Goal: Task Accomplishment & Management: Manage account settings

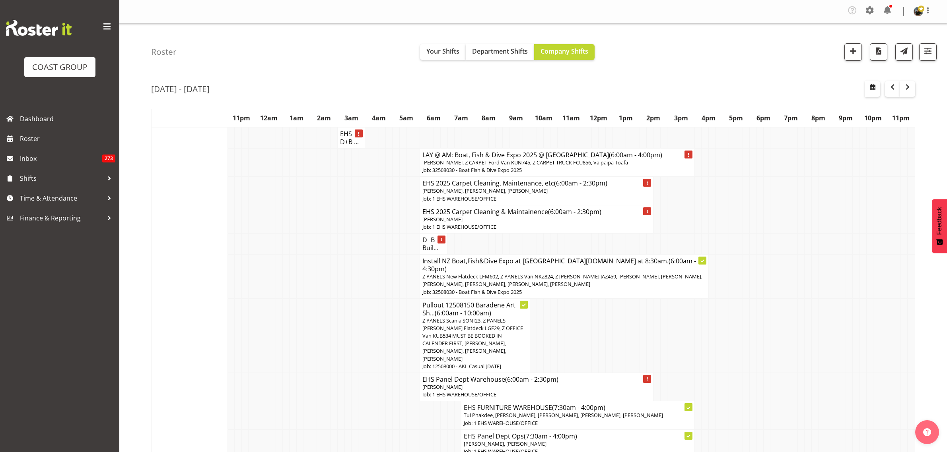
scroll to position [348, 0]
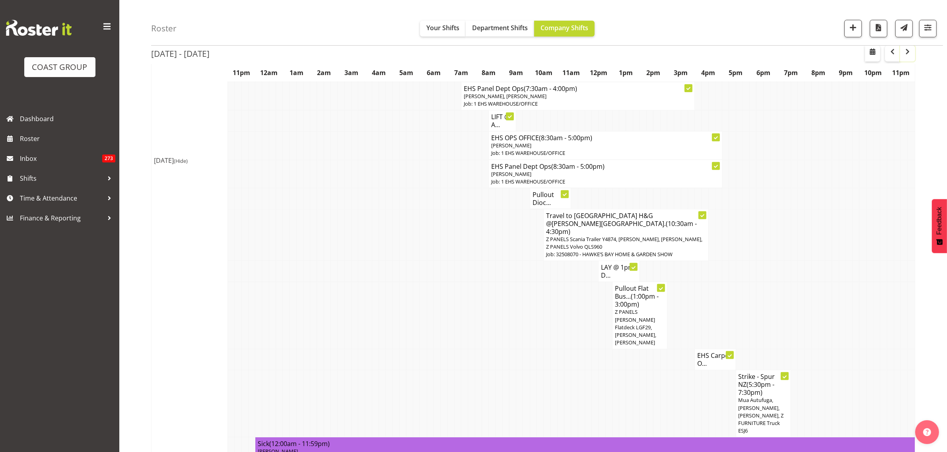
click at [906, 54] on span "button" at bounding box center [907, 52] width 10 height 10
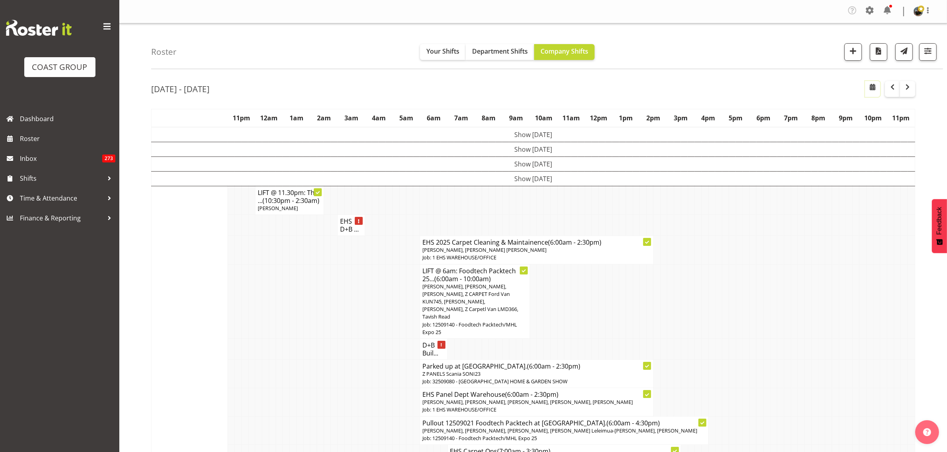
click at [872, 89] on span "button" at bounding box center [872, 87] width 10 height 10
select select "8"
select select "2025"
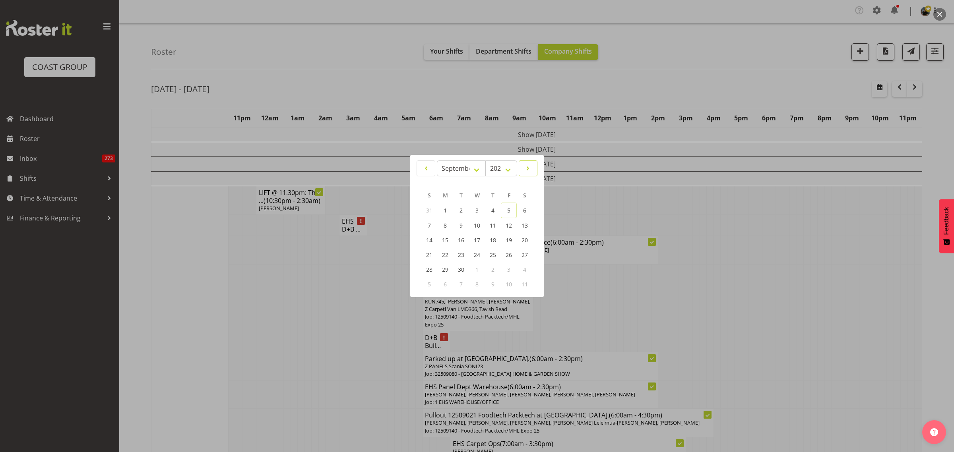
click at [532, 171] on span at bounding box center [528, 169] width 8 height 10
click at [431, 173] on link at bounding box center [426, 169] width 19 height 16
select select "8"
click at [442, 270] on span "29" at bounding box center [445, 270] width 6 height 8
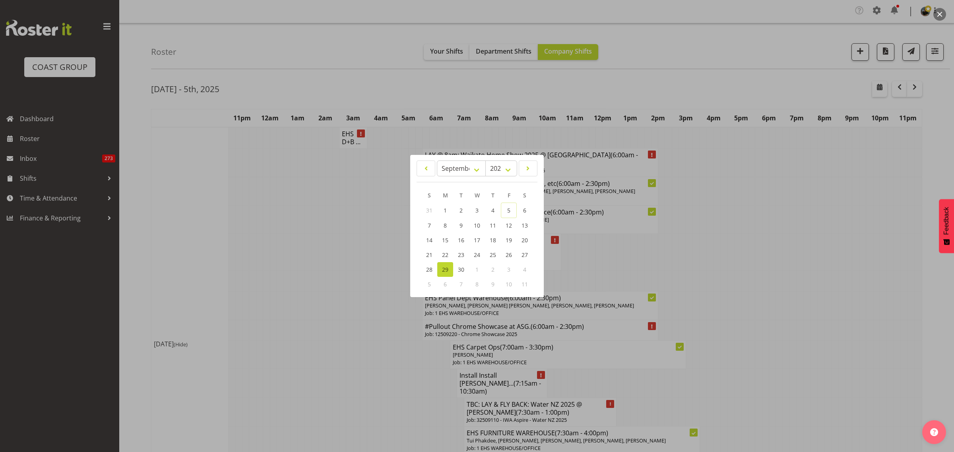
click at [818, 191] on div at bounding box center [477, 226] width 954 height 452
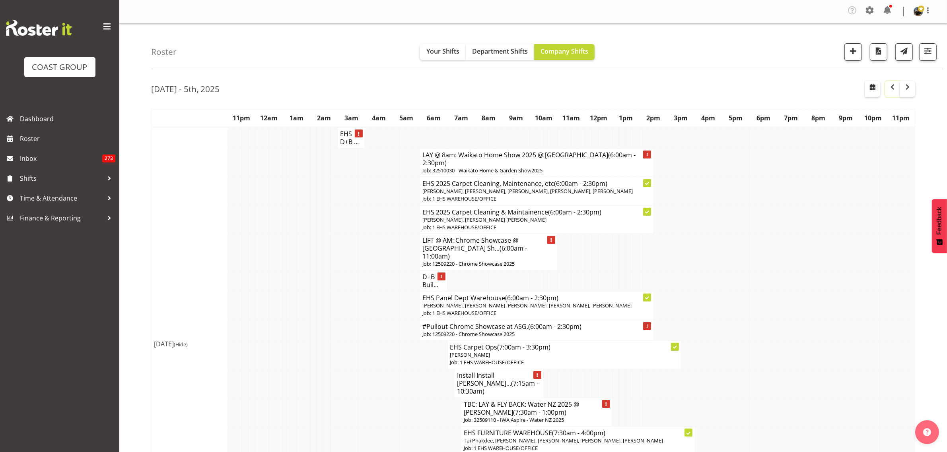
click at [893, 93] on span "button" at bounding box center [892, 88] width 2 height 12
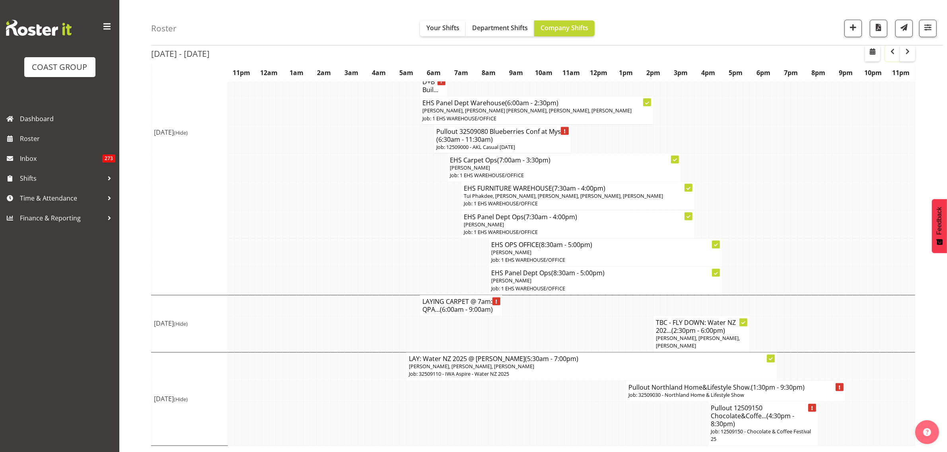
scroll to position [1708, 0]
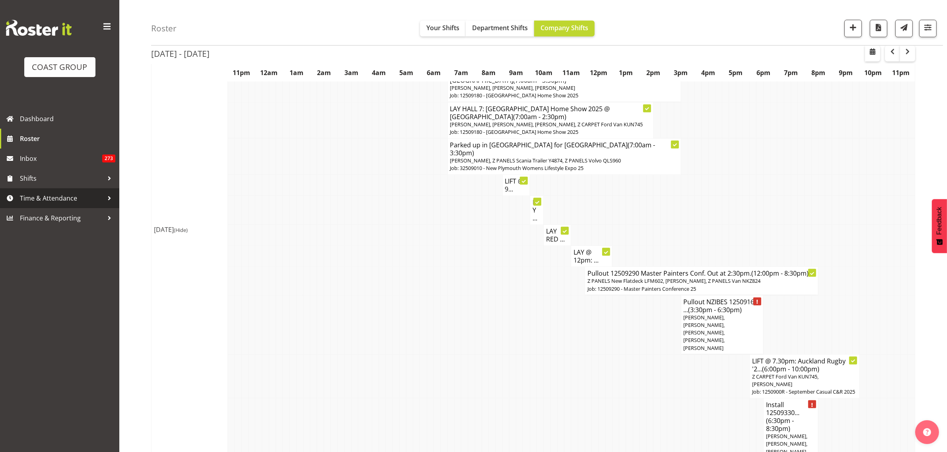
scroll to position [1112, 0]
click at [871, 56] on span "button" at bounding box center [872, 53] width 2 height 12
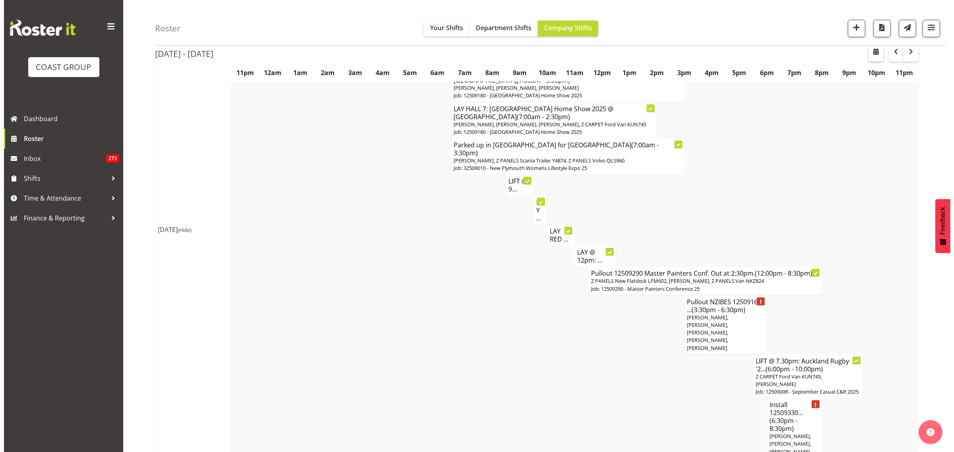
scroll to position [1093, 0]
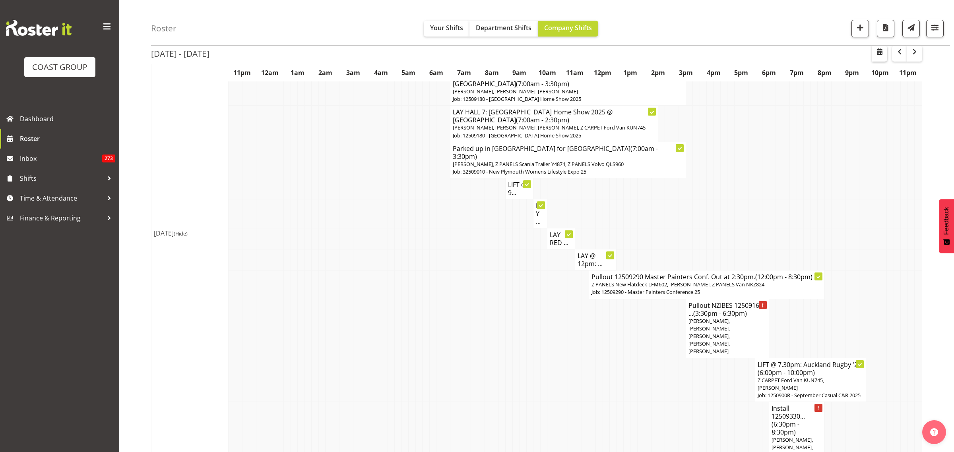
select select "8"
select select "2025"
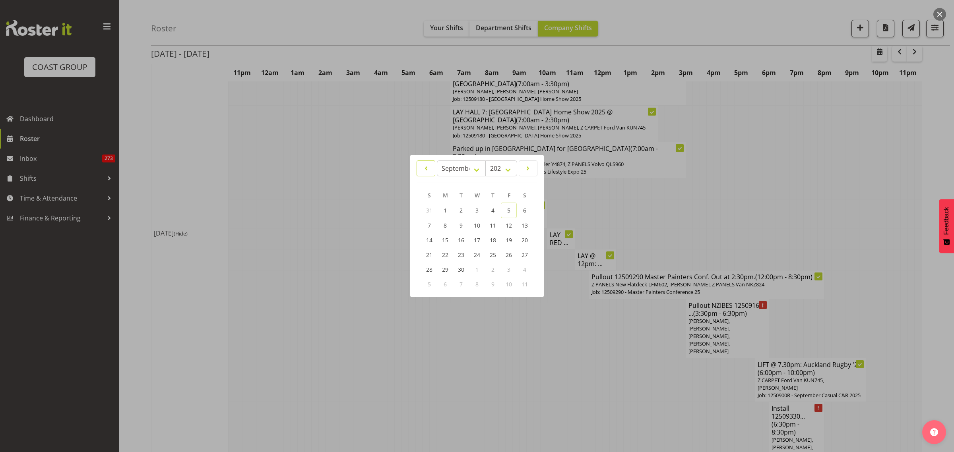
click at [428, 168] on span at bounding box center [426, 169] width 8 height 10
select select "7"
click at [444, 254] on span "18" at bounding box center [445, 254] width 6 height 8
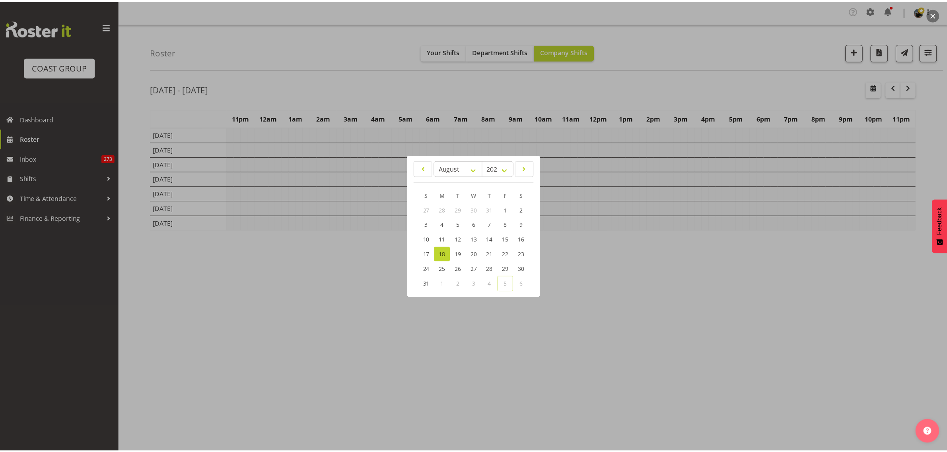
scroll to position [0, 0]
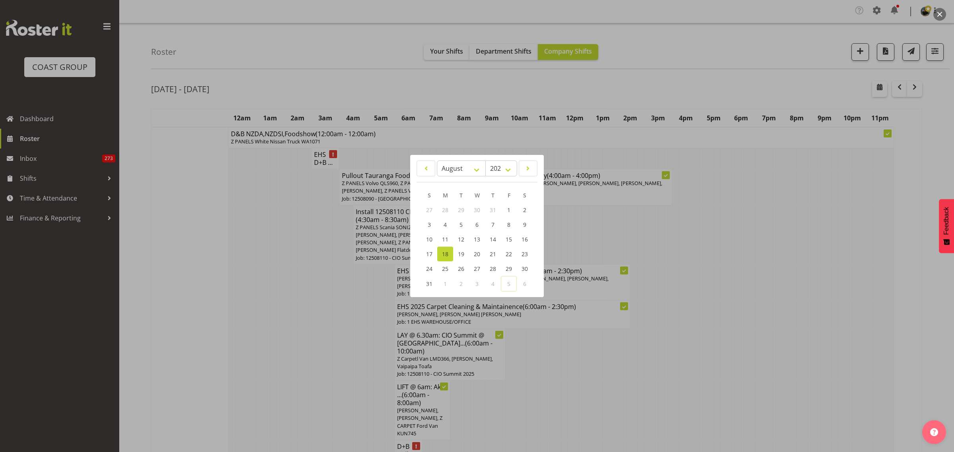
click at [786, 259] on div at bounding box center [477, 226] width 954 height 452
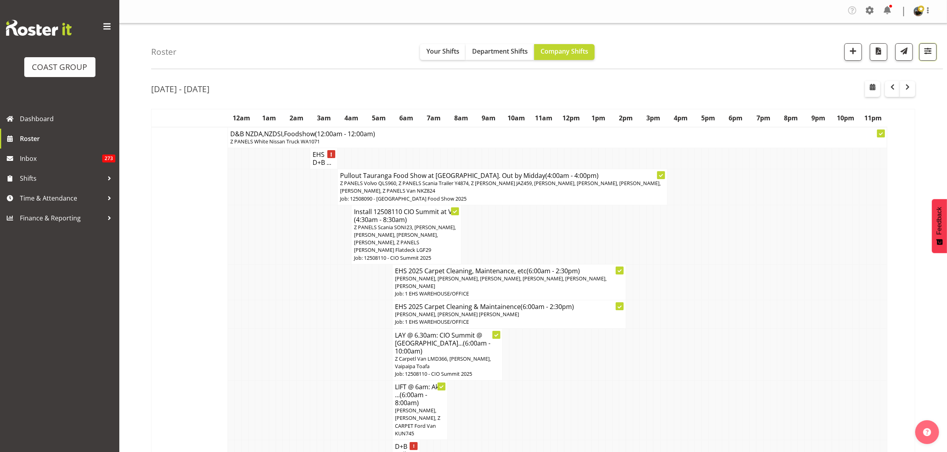
click at [931, 52] on span "button" at bounding box center [927, 51] width 10 height 10
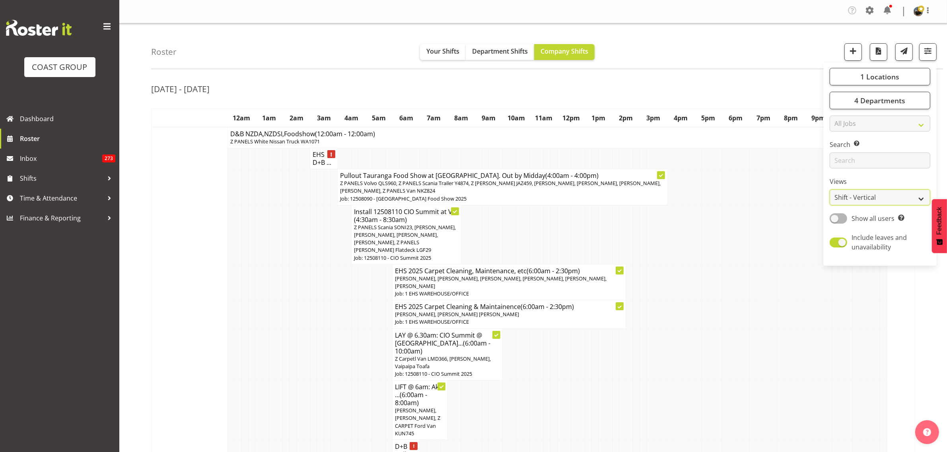
click at [921, 198] on select "Staff Role Shift - Horizontal Shift - Vertical Staff - Location" at bounding box center [879, 198] width 101 height 16
select select "staff"
click at [829, 190] on select "Staff Role Shift - Horizontal Shift - Vertical Staff - Location" at bounding box center [879, 198] width 101 height 16
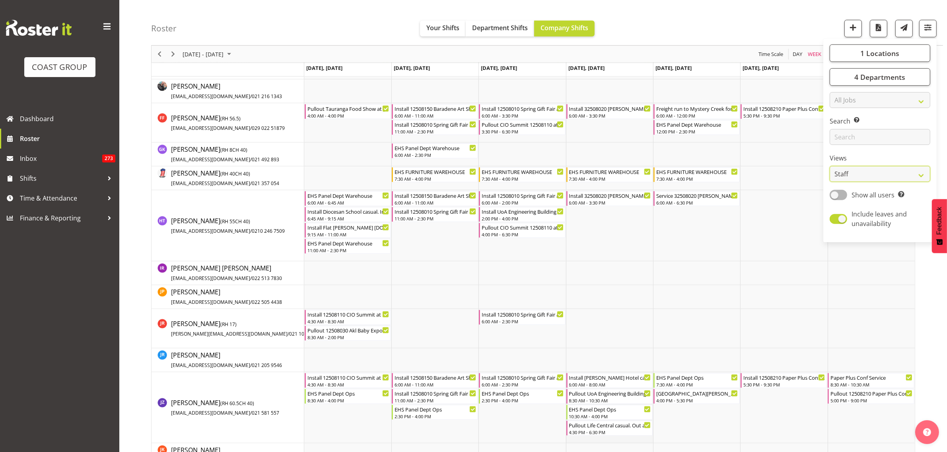
scroll to position [596, 0]
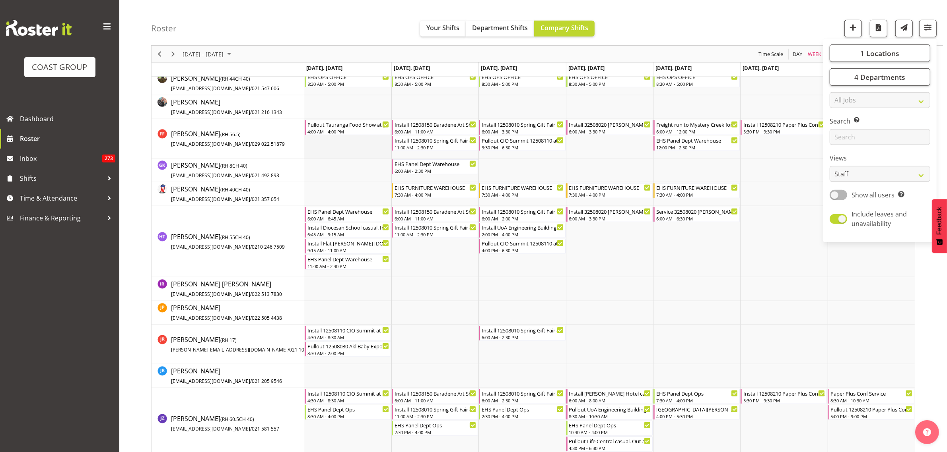
click at [343, 144] on td "Timeline Week of August 18, 2025" at bounding box center [347, 138] width 87 height 39
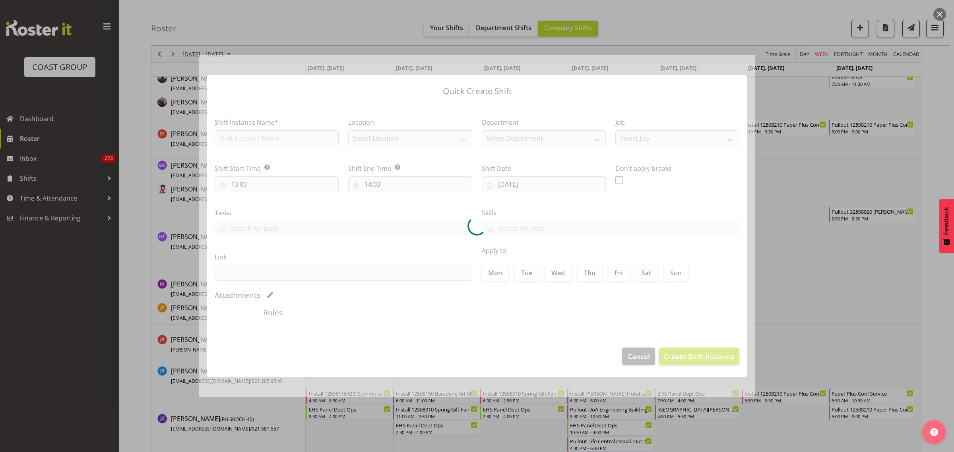
type input "18/08/2025"
checkbox input "true"
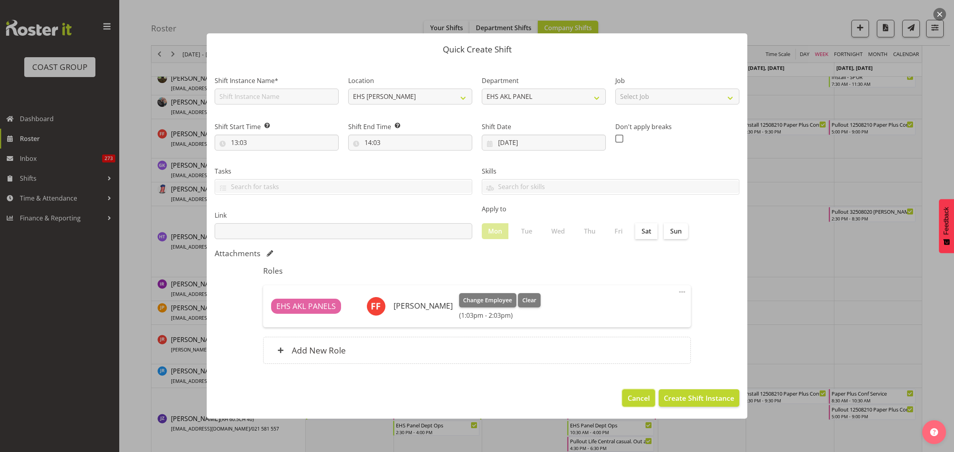
click at [643, 398] on span "Cancel" at bounding box center [639, 398] width 22 height 10
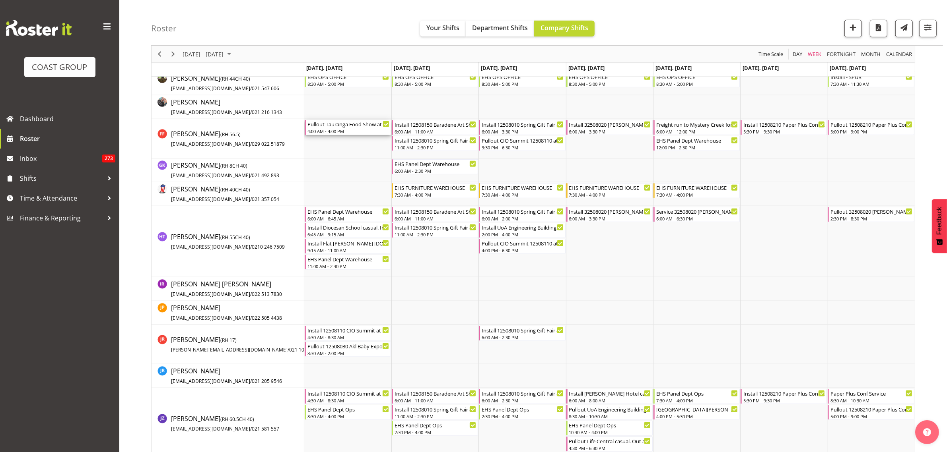
click at [346, 131] on div "4:00 AM - 4:00 PM" at bounding box center [348, 131] width 82 height 6
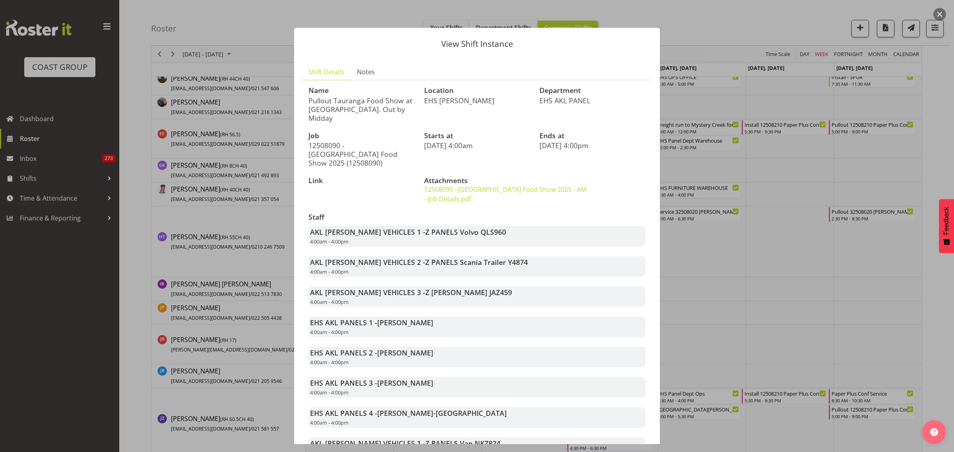
click at [942, 15] on button "button" at bounding box center [939, 14] width 13 height 13
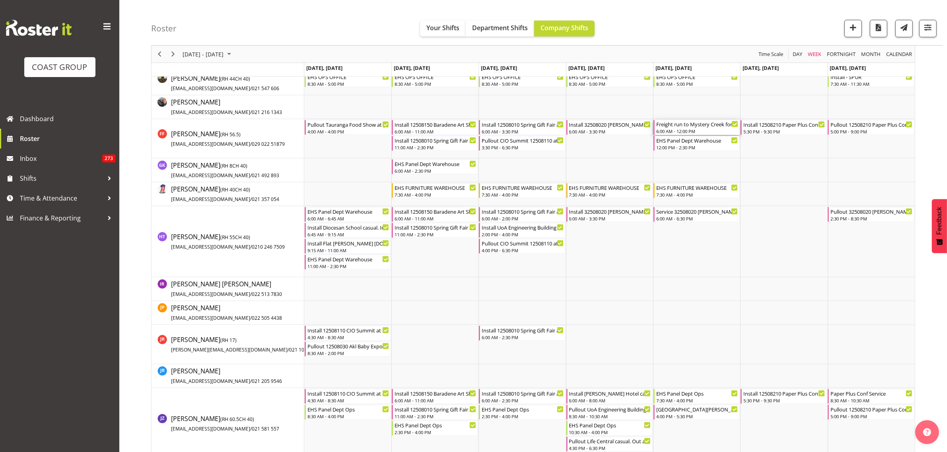
click at [706, 130] on div "6:00 AM - 12:00 PM" at bounding box center [697, 131] width 82 height 6
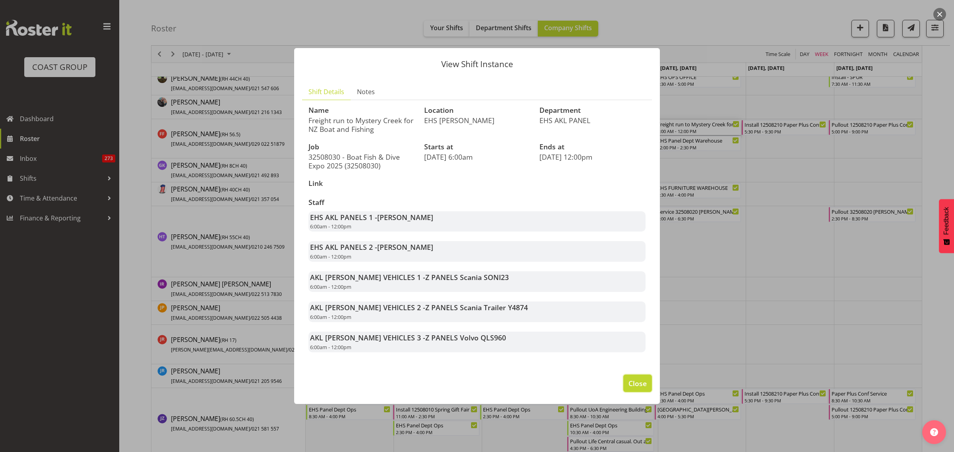
click at [636, 386] on span "Close" at bounding box center [638, 383] width 18 height 10
